Goal: Task Accomplishment & Management: Complete application form

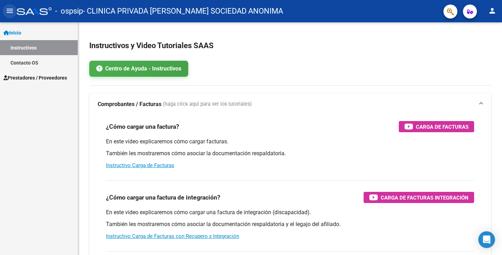
click at [12, 10] on mat-icon "menu" at bounding box center [10, 11] width 8 height 8
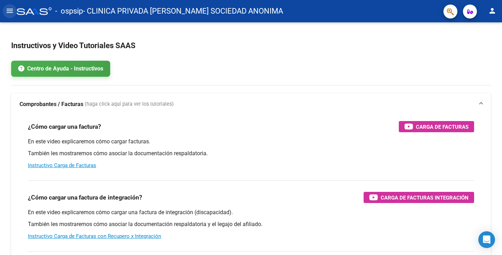
click at [7, 11] on mat-icon "menu" at bounding box center [10, 11] width 8 height 8
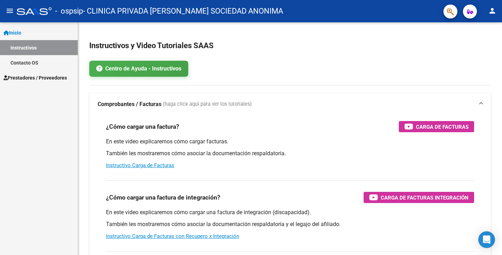
click at [24, 59] on link "Contacto OS" at bounding box center [39, 62] width 78 height 15
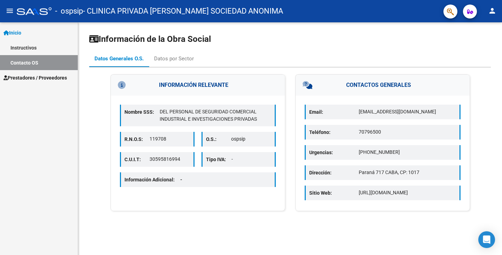
click at [23, 77] on span "Prestadores / Proveedores" at bounding box center [34, 78] width 63 height 8
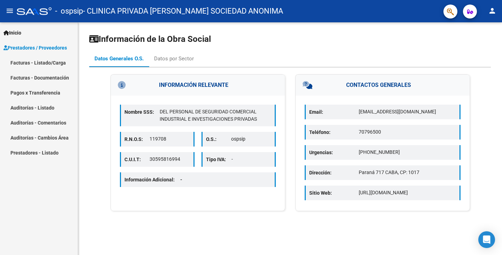
click at [56, 60] on link "Facturas - Listado/Carga" at bounding box center [39, 62] width 78 height 15
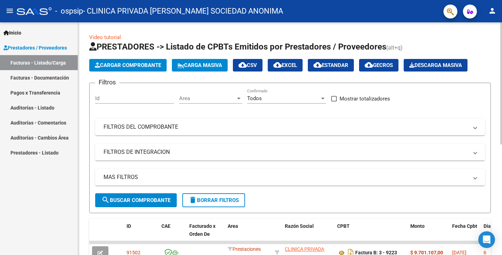
click at [126, 67] on span "Cargar Comprobante" at bounding box center [128, 65] width 66 height 6
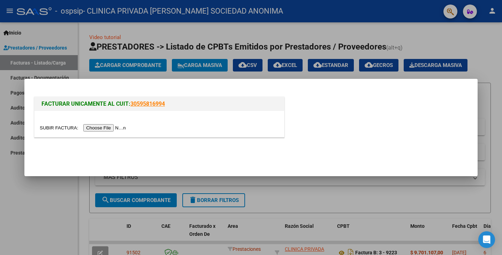
click at [102, 127] on input "file" at bounding box center [84, 127] width 88 height 7
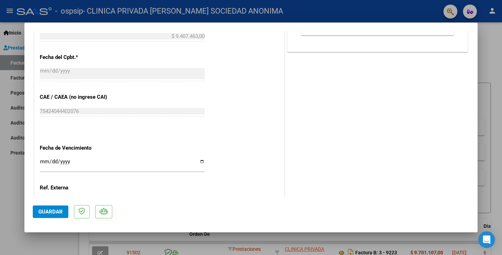
scroll to position [349, 0]
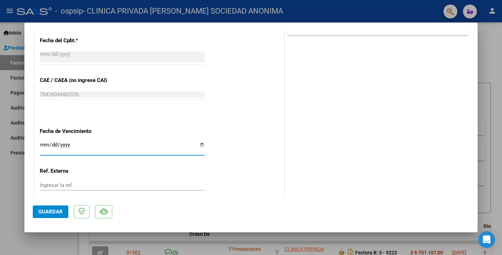
click at [200, 145] on input "Ingresar la fecha" at bounding box center [122, 147] width 165 height 11
type input "[DATE]"
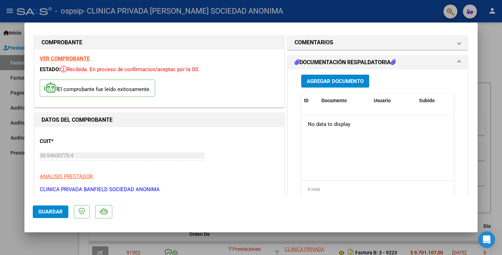
scroll to position [0, 0]
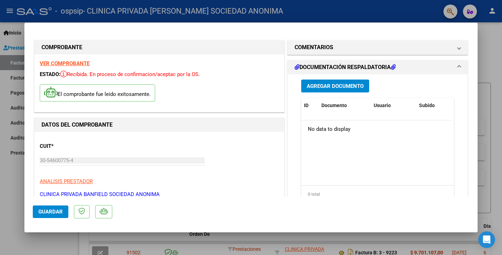
click at [344, 84] on span "Agregar Documento" at bounding box center [335, 86] width 57 height 6
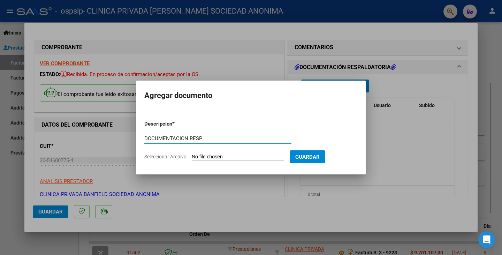
type input "DOCUMENTACION RESP"
click at [175, 154] on span "Seleccionar Archivo" at bounding box center [165, 157] width 42 height 6
click at [192, 154] on input "Seleccionar Archivo" at bounding box center [238, 157] width 92 height 7
type input "C:\fakepath\OSPSIP SEPT CC.pdf"
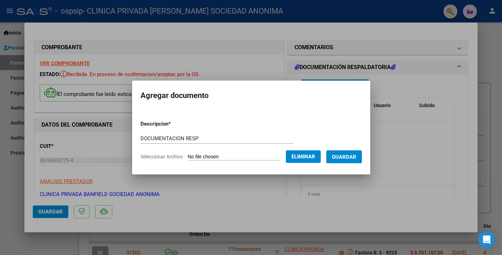
click at [350, 156] on span "Guardar" at bounding box center [344, 157] width 24 height 6
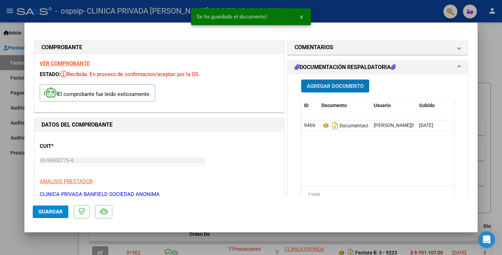
click at [350, 84] on span "Agregar Documento" at bounding box center [335, 86] width 57 height 6
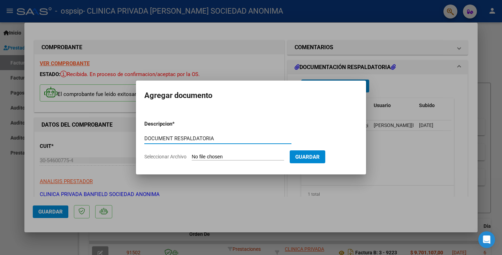
type input "DOCUMENT RESPALDATORIA"
click at [234, 158] on input "Seleccionar Archivo" at bounding box center [238, 157] width 92 height 7
type input "C:\fakepath\OSPSIP SEPT BB.pdf"
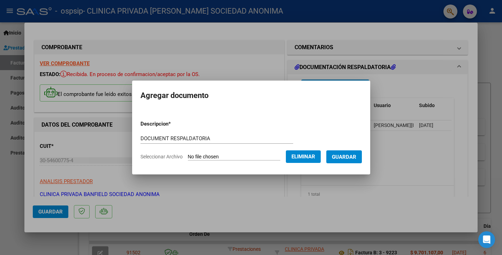
click at [359, 160] on button "Guardar" at bounding box center [344, 156] width 36 height 13
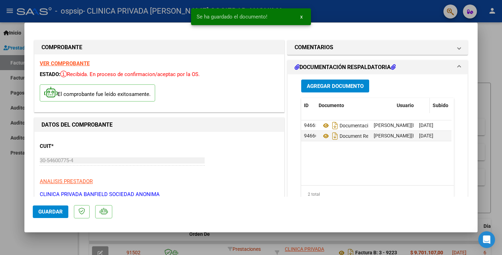
drag, startPoint x: 366, startPoint y: 108, endPoint x: 414, endPoint y: 108, distance: 47.8
click at [414, 108] on div "ID Documento Usuario Subido Acción" at bounding box center [393, 105] width 185 height 15
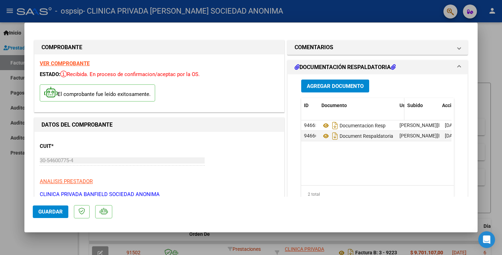
drag, startPoint x: 436, startPoint y: 110, endPoint x: 397, endPoint y: 108, distance: 39.8
click at [377, 115] on div "ID Documento Usuario Subido Acción" at bounding box center [406, 109] width 211 height 23
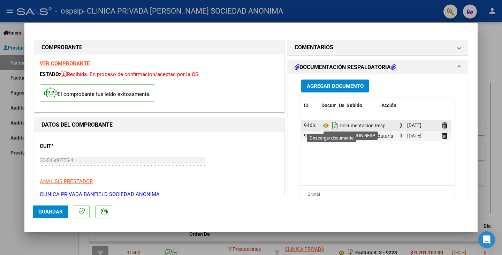
click at [333, 128] on icon "Descargar documento" at bounding box center [334, 125] width 9 height 11
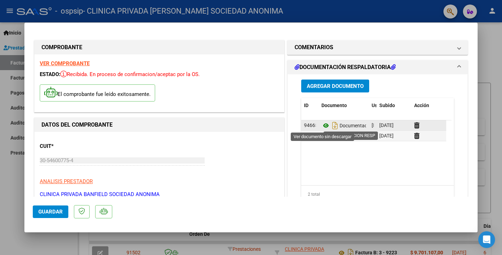
click at [323, 125] on icon at bounding box center [325, 125] width 9 height 8
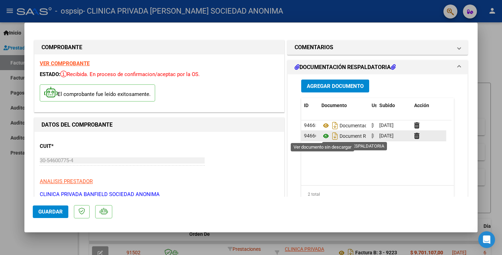
click at [322, 135] on icon at bounding box center [325, 136] width 9 height 8
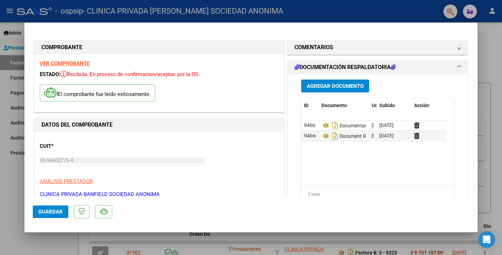
click at [337, 81] on button "Agregar Documento" at bounding box center [335, 85] width 68 height 13
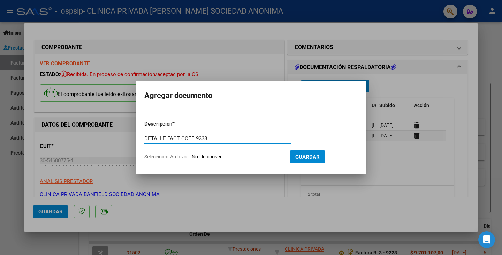
type input "DETALLE FACT CCEE 9238"
click at [211, 159] on input "Seleccionar Archivo" at bounding box center [238, 157] width 92 height 7
type input "C:\fakepath\OSPSIP FC-09.pdf"
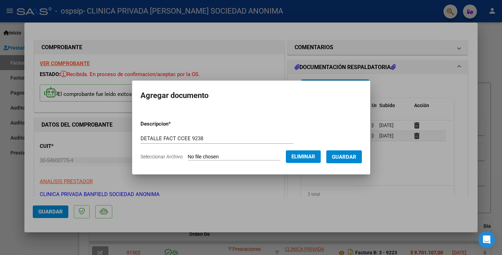
click at [353, 154] on span "Guardar" at bounding box center [344, 157] width 24 height 6
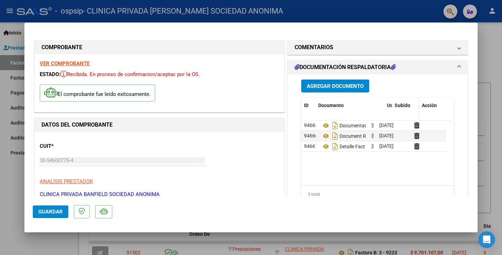
drag, startPoint x: 364, startPoint y: 115, endPoint x: 404, endPoint y: 109, distance: 40.9
click at [404, 109] on div "ID Documento Usuario Subido Acción" at bounding box center [373, 109] width 145 height 23
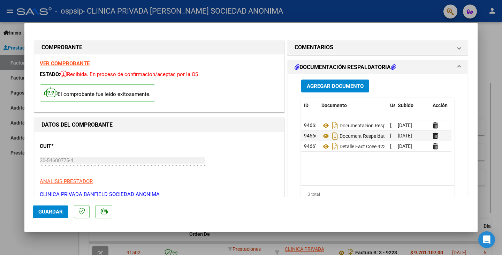
click at [51, 212] on span "Guardar" at bounding box center [50, 211] width 24 height 6
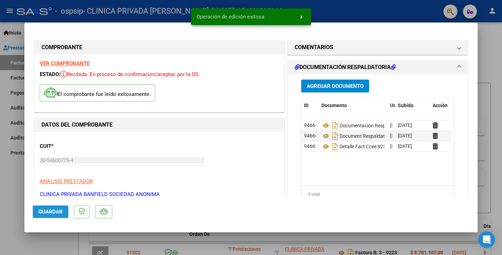
click at [55, 209] on span "Guardar" at bounding box center [50, 211] width 24 height 6
click at [499, 89] on div at bounding box center [251, 127] width 502 height 255
type input "$ 0,00"
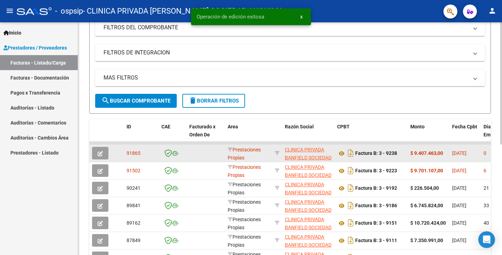
scroll to position [105, 0]
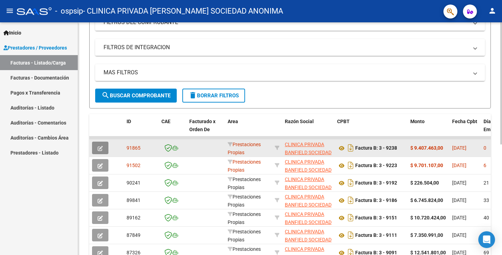
click at [103, 145] on button "button" at bounding box center [100, 148] width 16 height 13
